Goal: Find contact information: Obtain details needed to contact an individual or organization

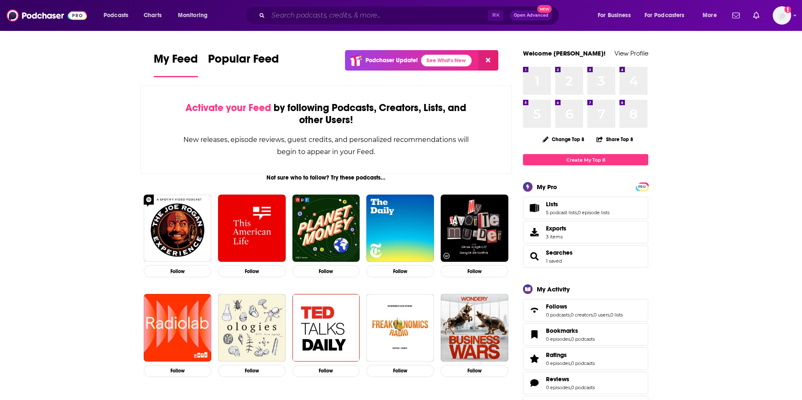
click at [285, 15] on input "Search podcasts, credits, & more..." at bounding box center [378, 15] width 220 height 13
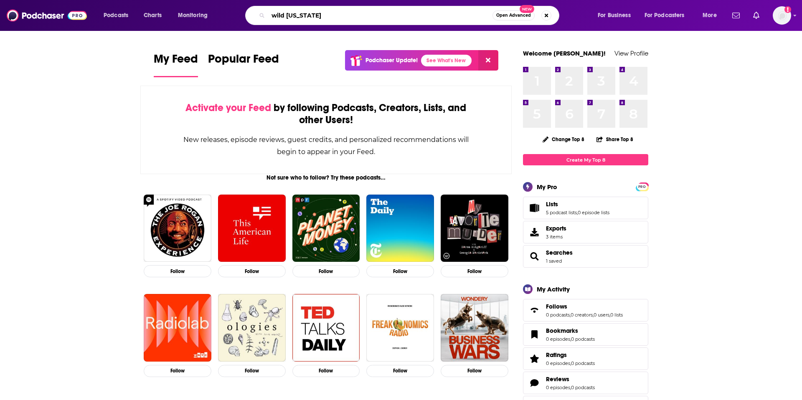
type input "wild [US_STATE]"
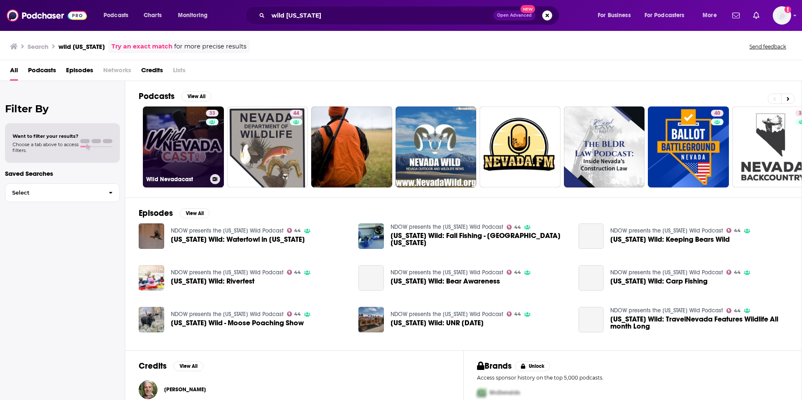
click at [173, 148] on link "33 Wild Nevadacast" at bounding box center [183, 146] width 81 height 81
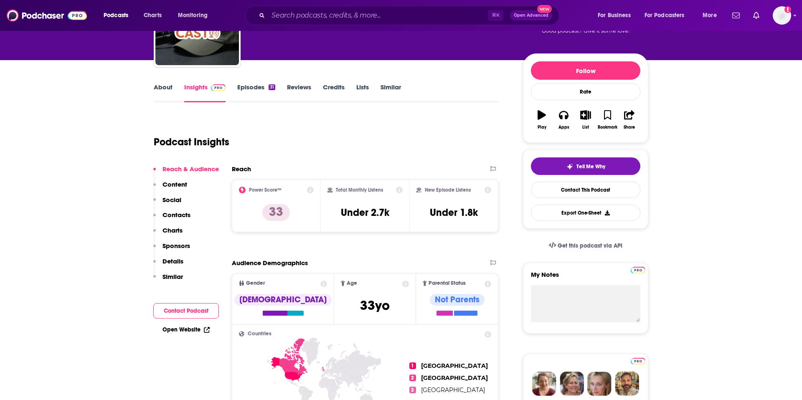
scroll to position [75, 0]
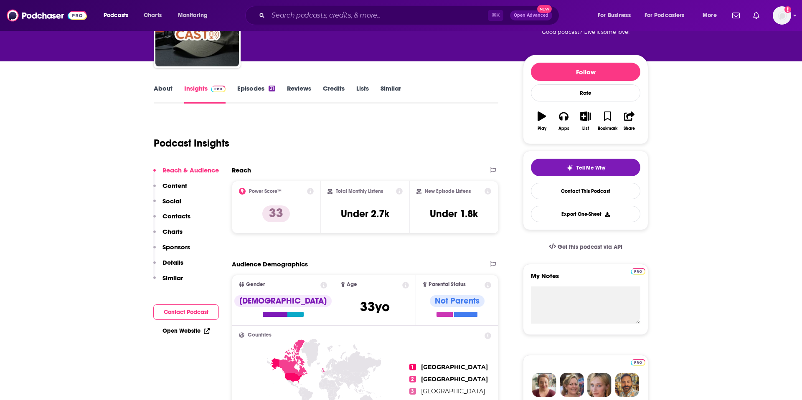
click at [182, 217] on p "Contacts" at bounding box center [176, 216] width 28 height 8
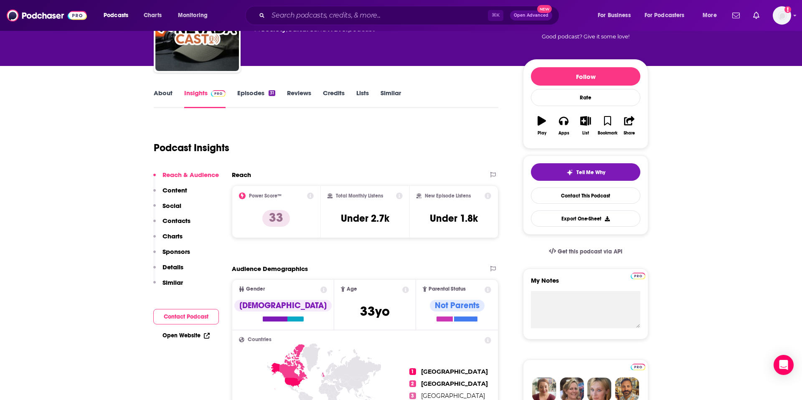
scroll to position [0, 0]
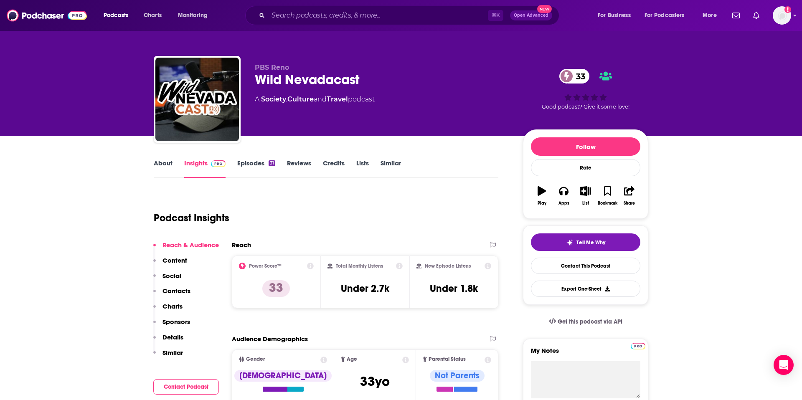
click at [257, 164] on link "Episodes 31" at bounding box center [256, 168] width 38 height 19
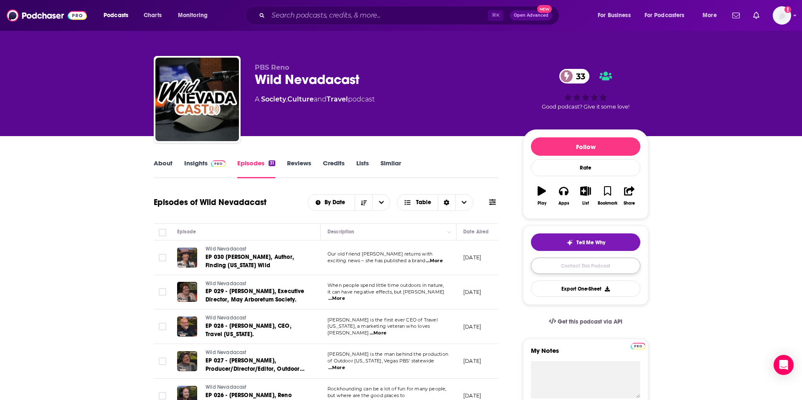
click at [587, 266] on link "Contact This Podcast" at bounding box center [585, 266] width 109 height 16
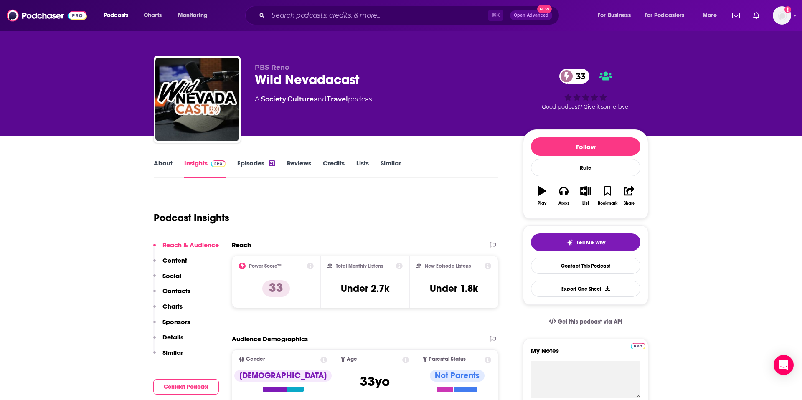
click at [243, 162] on link "Episodes 31" at bounding box center [256, 168] width 38 height 19
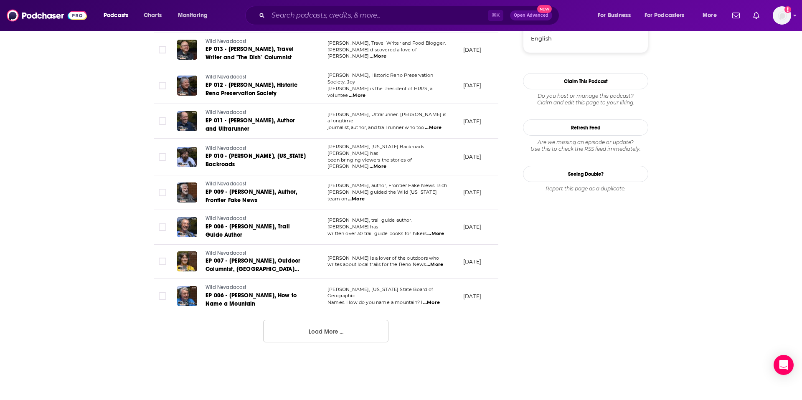
scroll to position [843, 0]
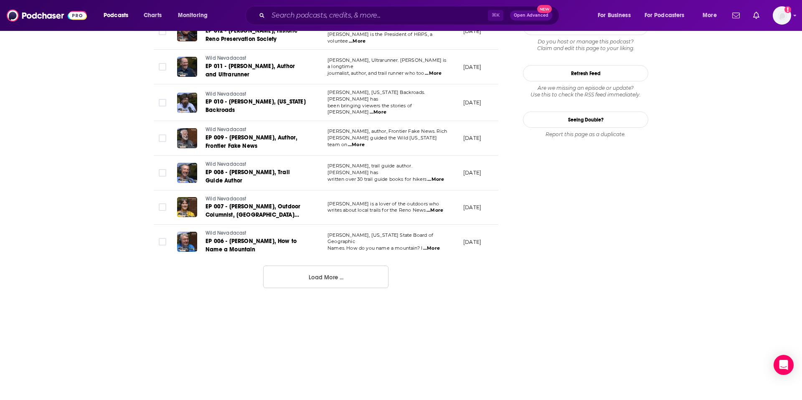
click at [333, 271] on button "Load More ..." at bounding box center [325, 277] width 125 height 23
